Goal: Task Accomplishment & Management: Use online tool/utility

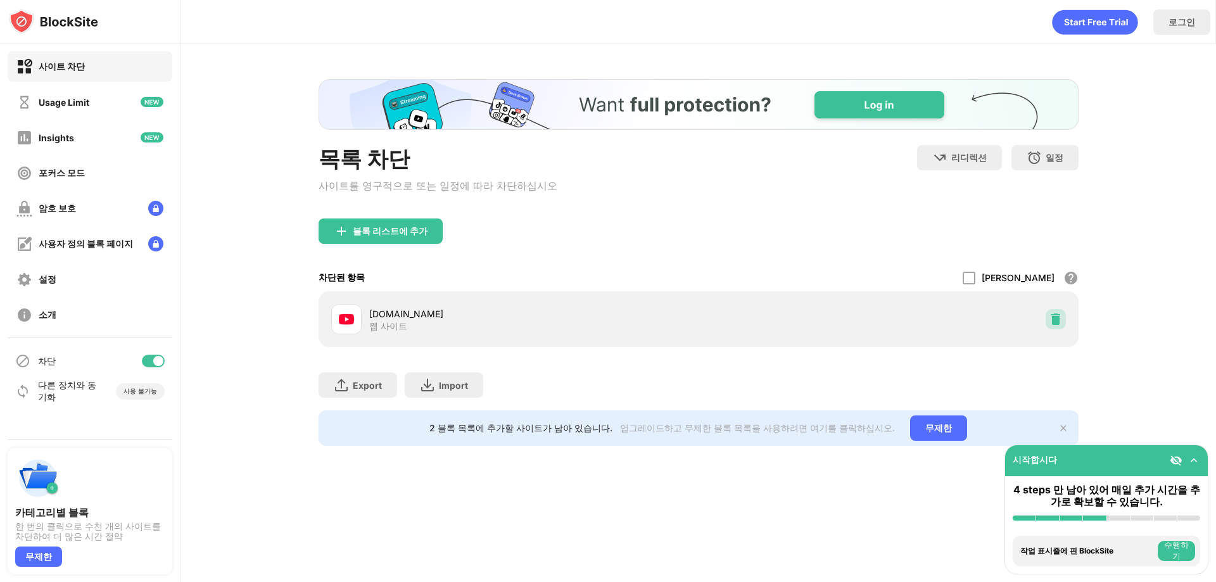
click at [1047, 320] on div at bounding box center [1056, 319] width 20 height 20
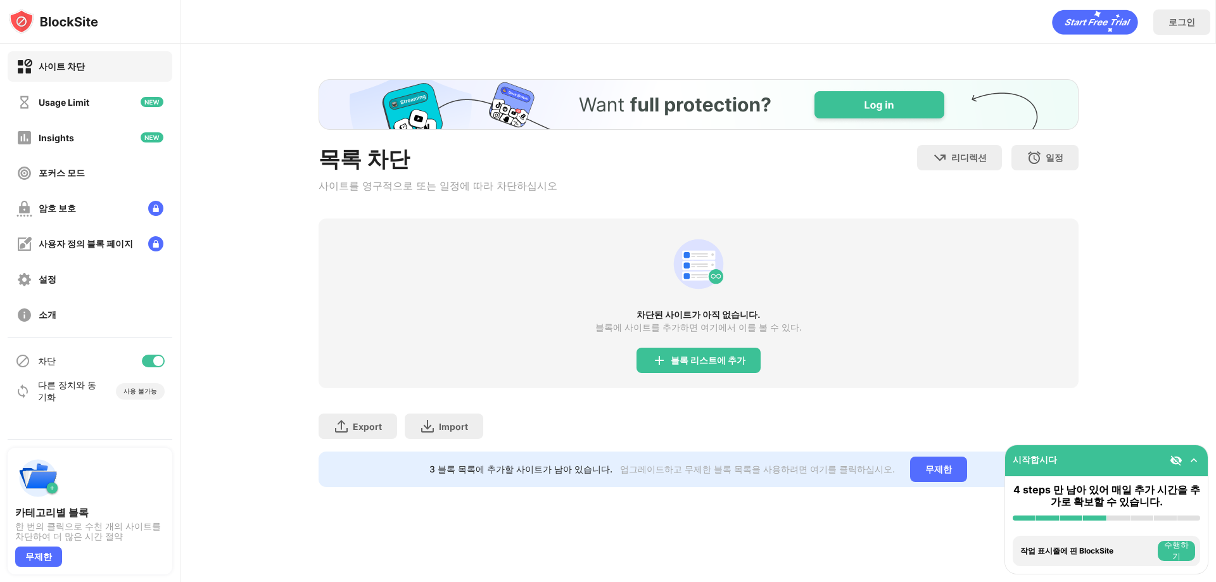
click at [689, 380] on div "차단된 사이트가 아직 없습니다. 블록에 사이트를 추가하면 여기에서 이를 볼 수 있다. 블록 리스트에 추가" at bounding box center [699, 304] width 760 height 170
click at [701, 348] on div "차단된 사이트가 아직 없습니다. 블록에 사이트를 추가하면 여기에서 이를 볼 수 있다. 블록 리스트에 추가" at bounding box center [699, 304] width 760 height 170
click at [710, 363] on div "블록 리스트에 추가" at bounding box center [708, 360] width 75 height 10
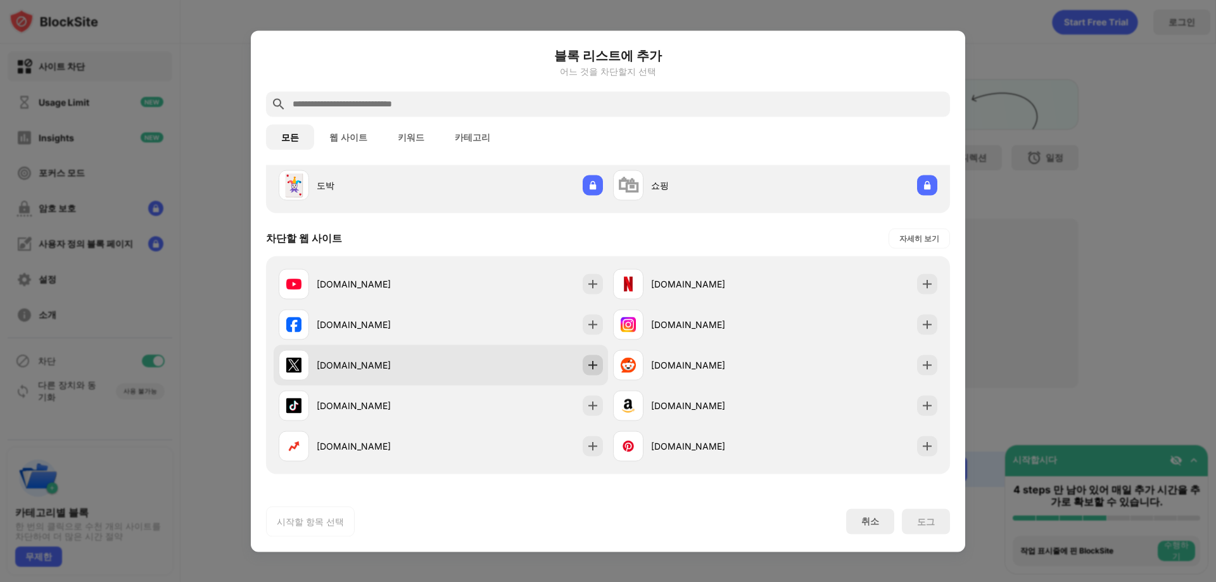
scroll to position [127, 0]
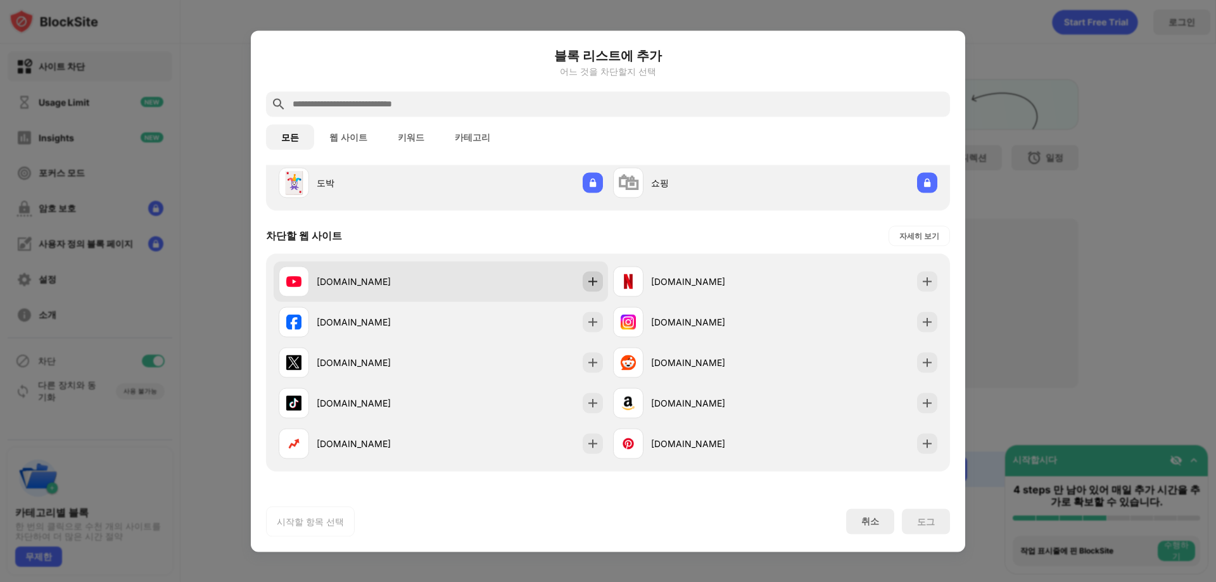
click at [595, 283] on div at bounding box center [593, 281] width 20 height 20
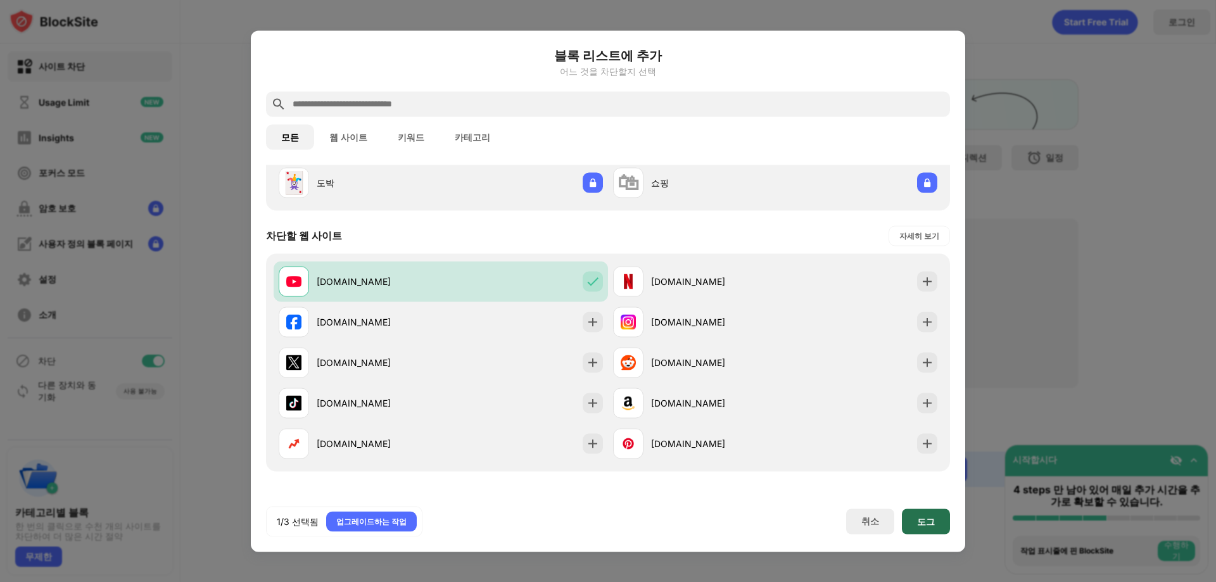
click at [919, 521] on div "도그" at bounding box center [926, 521] width 18 height 10
